Goal: Transaction & Acquisition: Purchase product/service

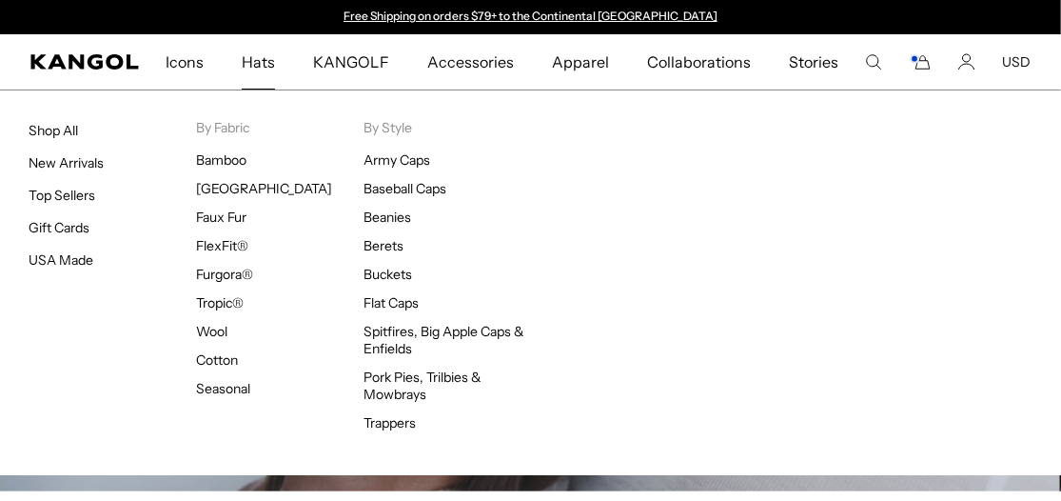
click at [272, 56] on span "Hats" at bounding box center [258, 61] width 33 height 55
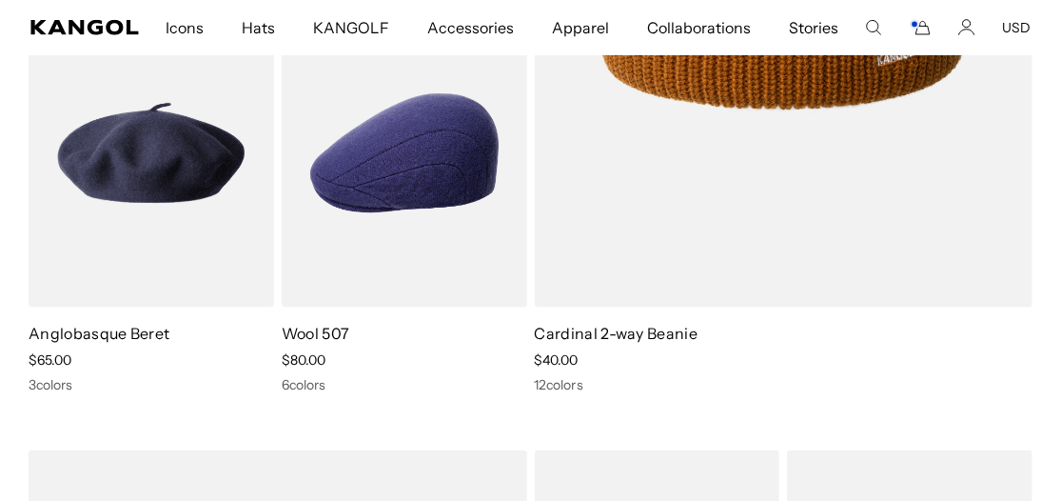
scroll to position [0, 391]
click at [968, 26] on icon "Account" at bounding box center [966, 27] width 17 height 17
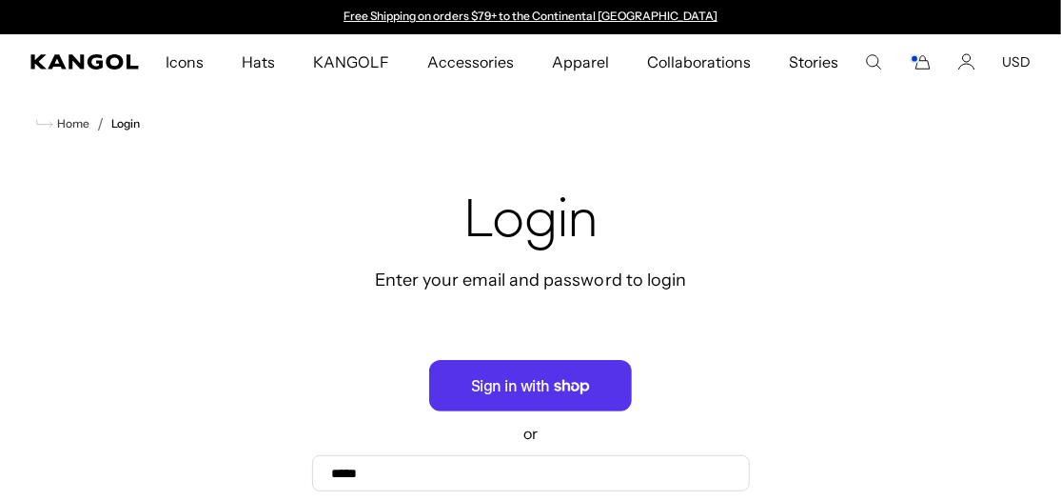
click at [531, 277] on div "Enter your email and password to login" at bounding box center [531, 279] width 438 height 23
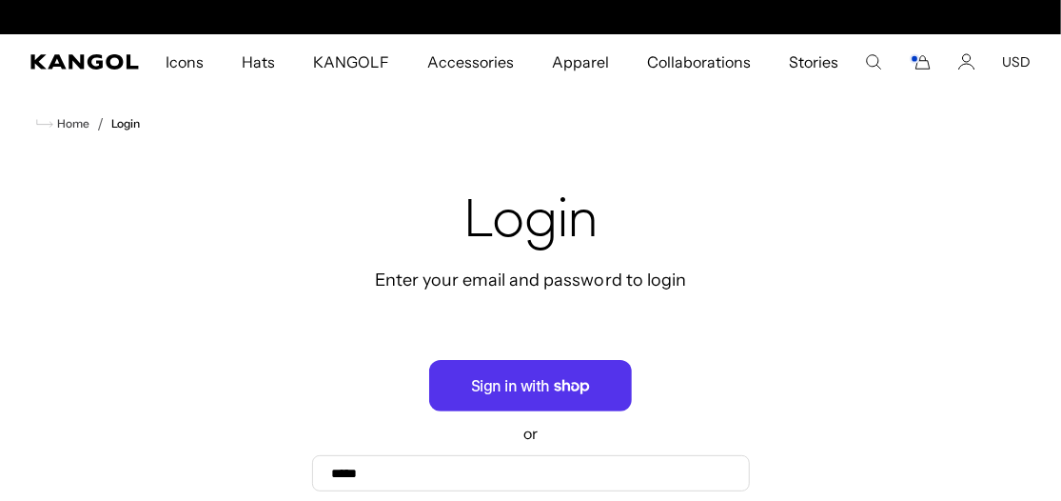
scroll to position [0, 391]
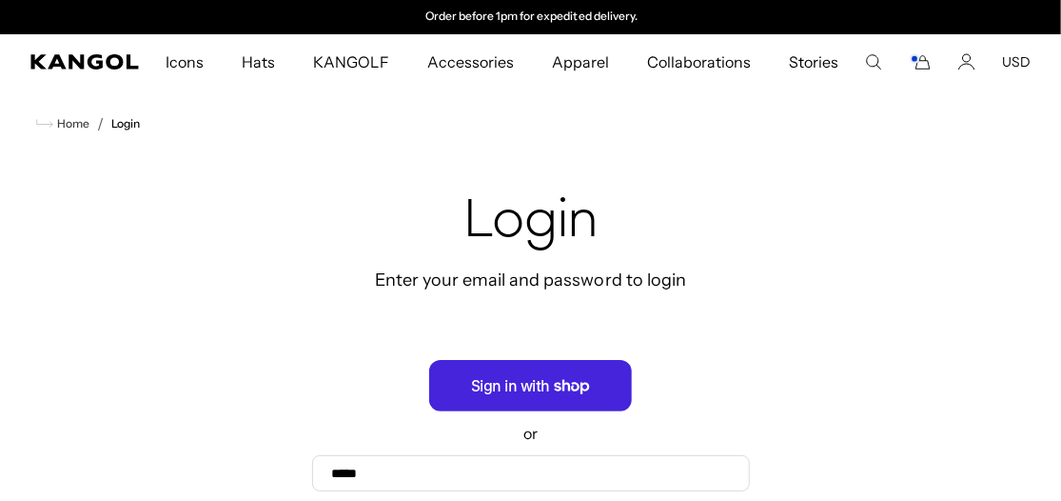
click at [537, 380] on span "Sign in with Shop" at bounding box center [530, 385] width 203 height 51
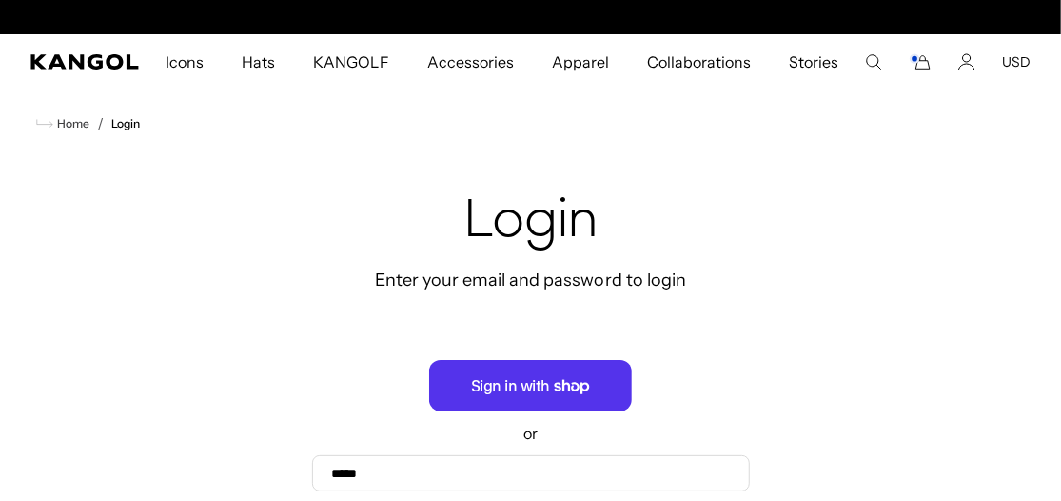
scroll to position [0, 0]
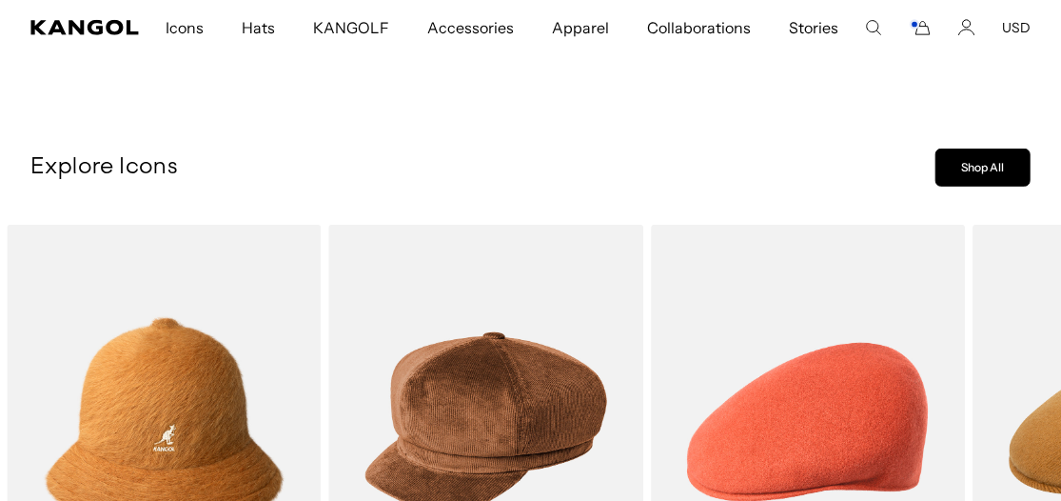
click at [1002, 169] on link "Shop All" at bounding box center [982, 167] width 95 height 38
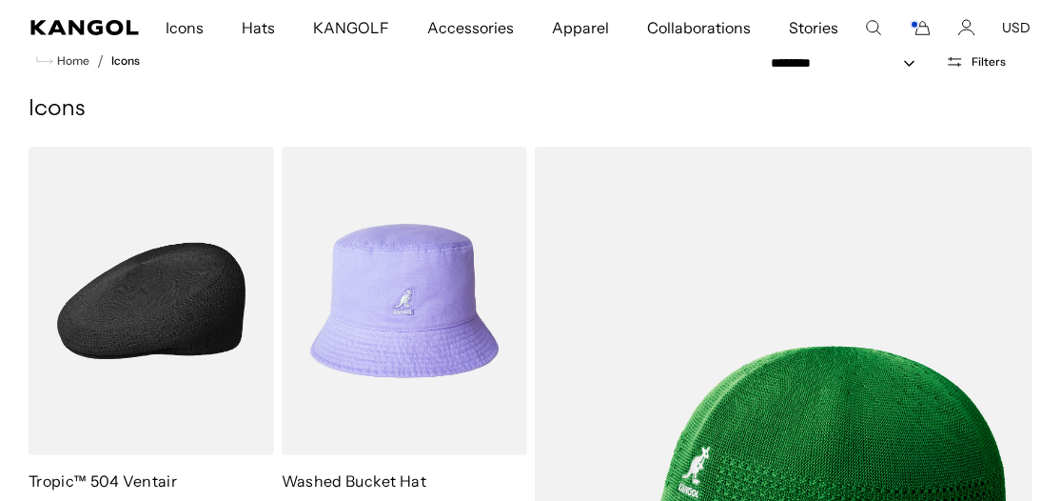
click at [113, 328] on img at bounding box center [152, 301] width 246 height 308
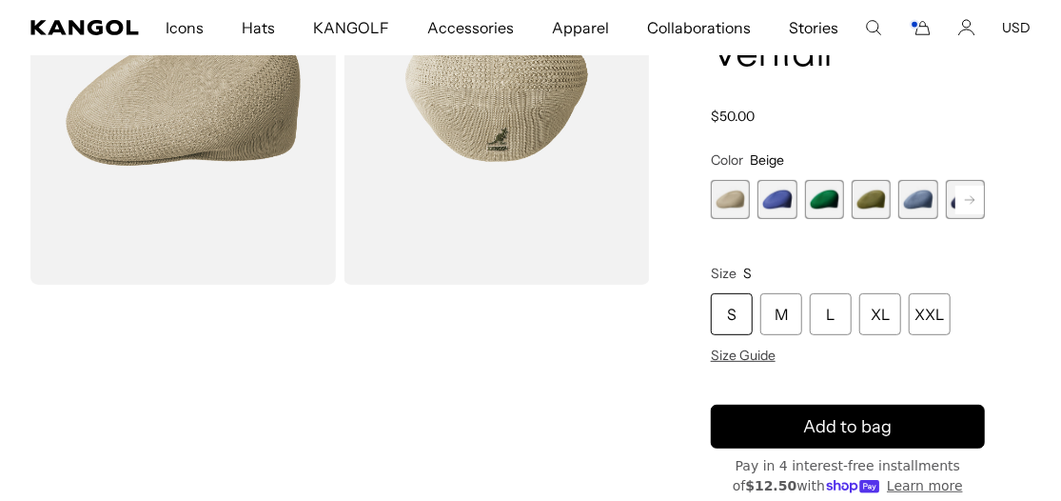
click at [974, 190] on rect at bounding box center [969, 200] width 29 height 29
drag, startPoint x: 920, startPoint y: 200, endPoint x: 918, endPoint y: 221, distance: 21.0
click at [920, 200] on span "6 of 22" at bounding box center [917, 199] width 39 height 39
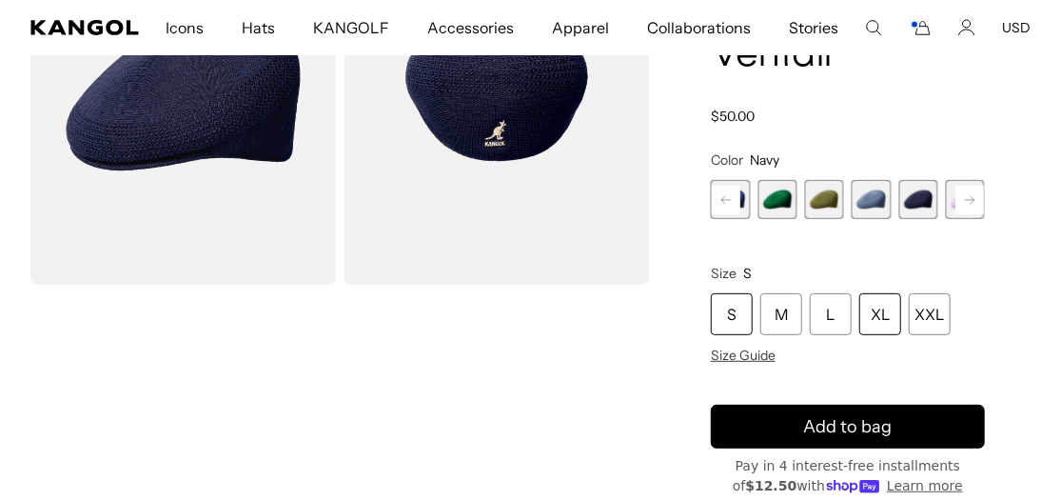
click at [883, 306] on div "XL" at bounding box center [880, 314] width 42 height 42
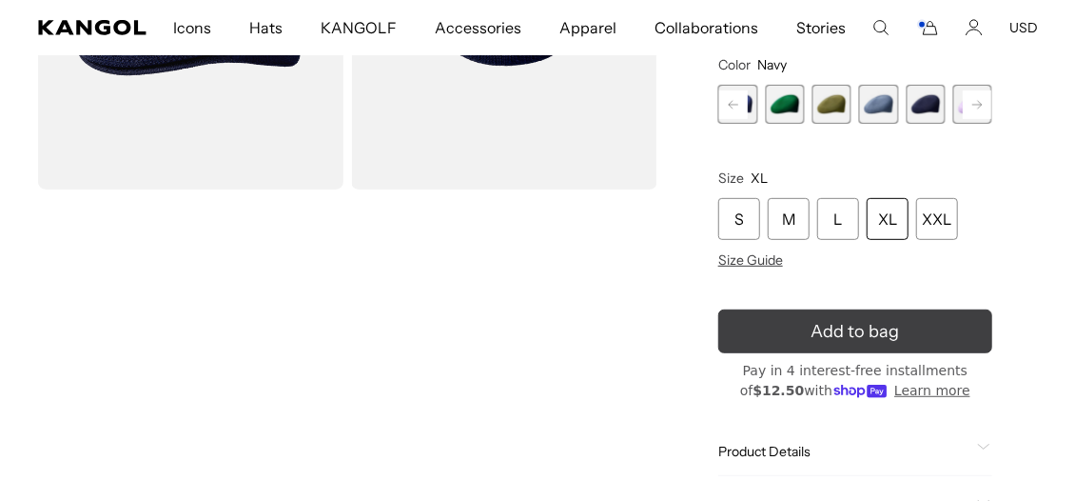
scroll to position [0, 391]
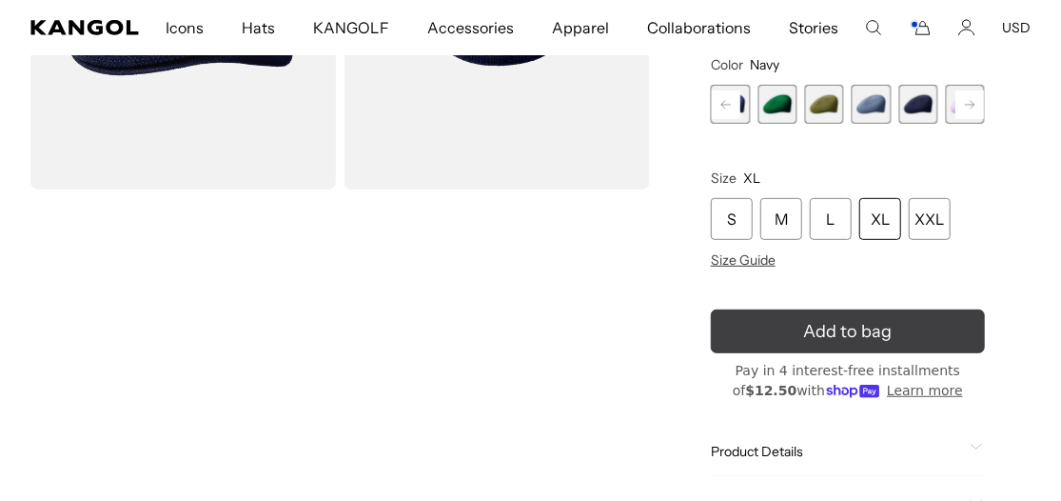
click at [862, 324] on button "Add to bag" at bounding box center [848, 331] width 274 height 44
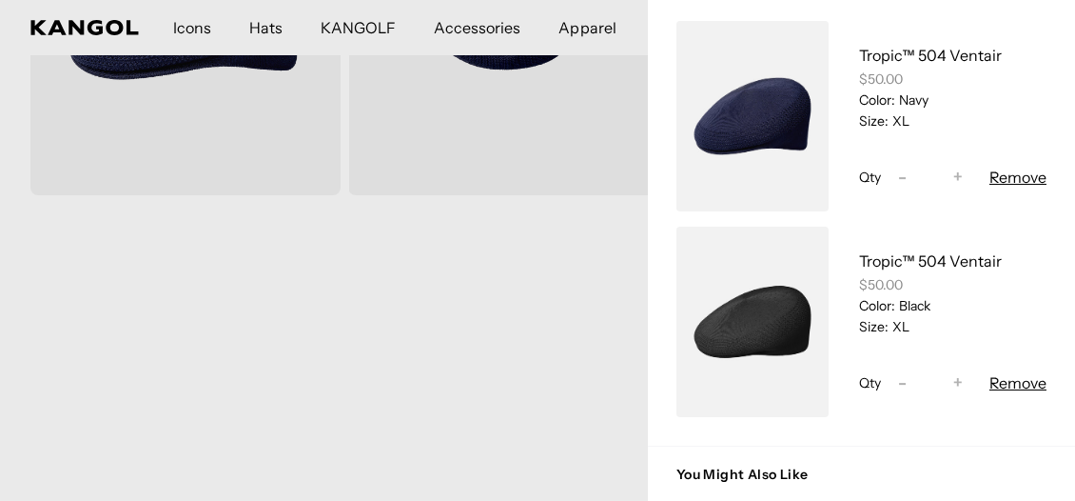
click at [898, 169] on span "-" at bounding box center [902, 178] width 9 height 26
type input "*"
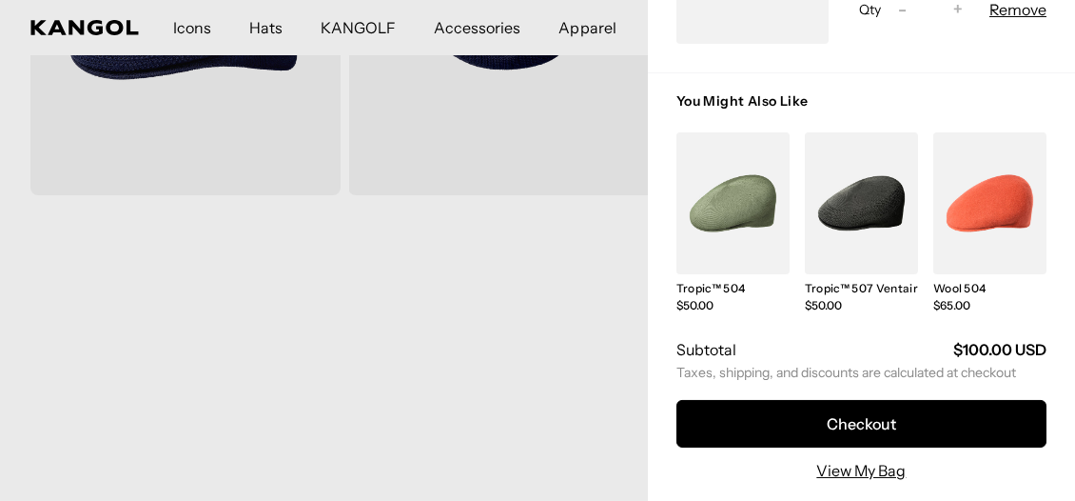
scroll to position [0, 0]
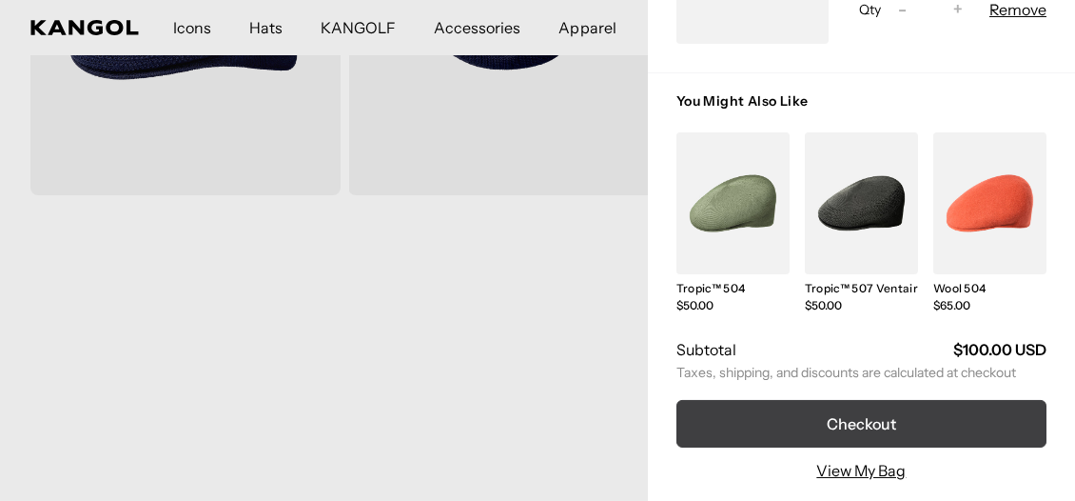
click at [876, 407] on button "Checkout" at bounding box center [862, 424] width 370 height 48
